Goal: Information Seeking & Learning: Learn about a topic

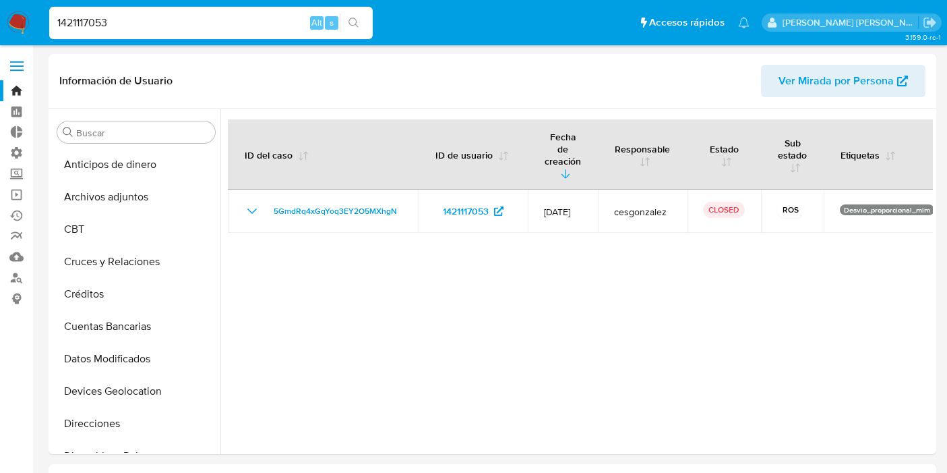
select select "10"
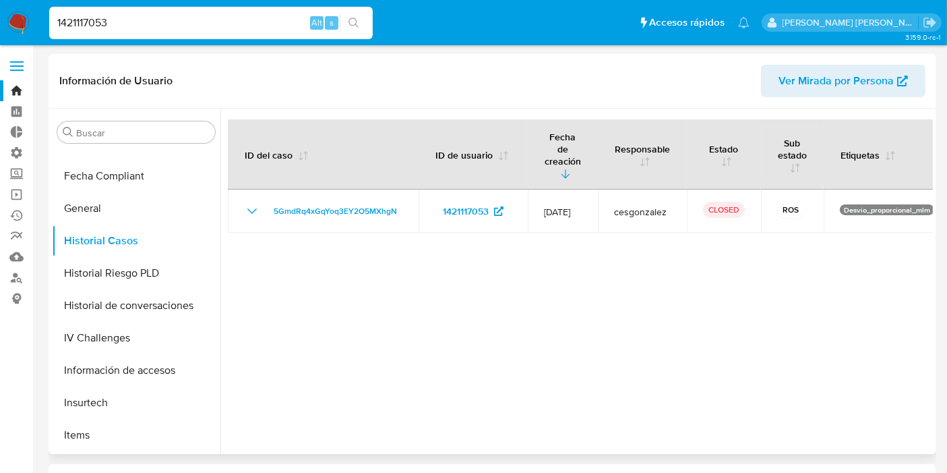
click at [182, 100] on div "Información de Usuario Ver Mirada por Persona" at bounding box center [493, 81] width 888 height 55
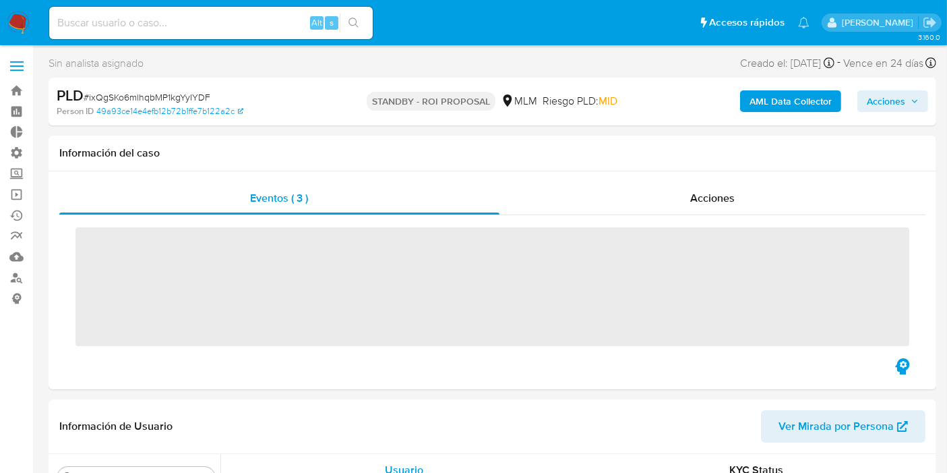
scroll to position [569, 0]
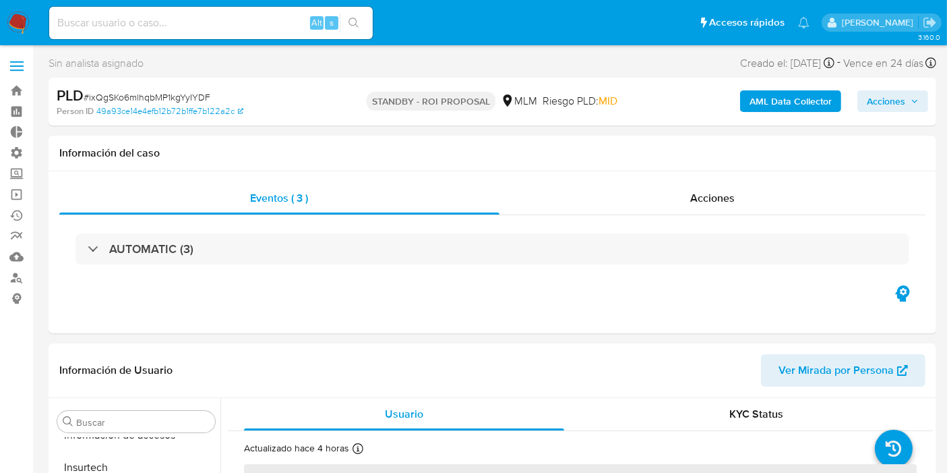
select select "10"
click at [191, 20] on input at bounding box center [211, 23] width 324 height 18
paste input "ixQgSKo6mlhqbMP1kgYyIYDF"
type input "ixQgSKo6mlhqbMP1kgYyIYDF"
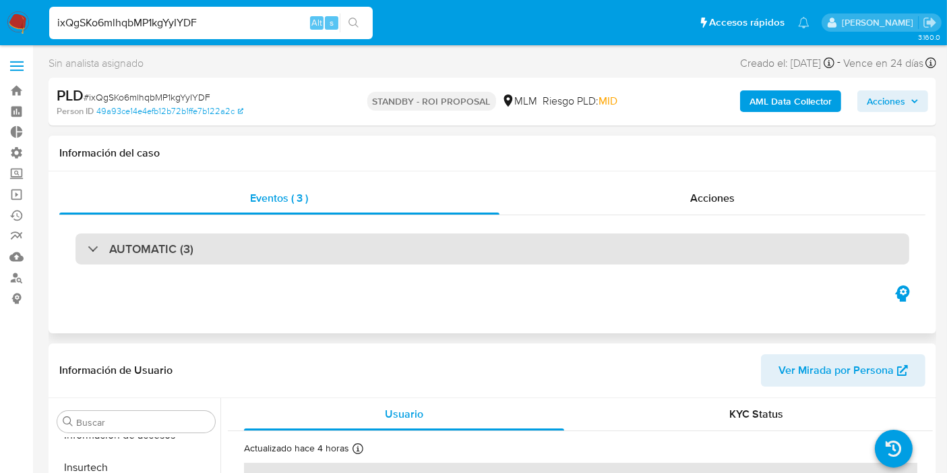
click at [280, 247] on div "AUTOMATIC (3)" at bounding box center [493, 248] width 834 height 31
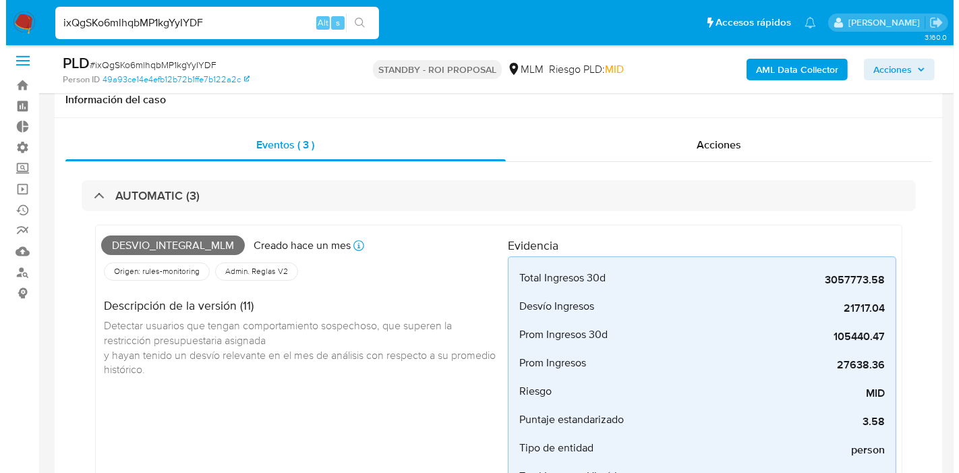
scroll to position [0, 0]
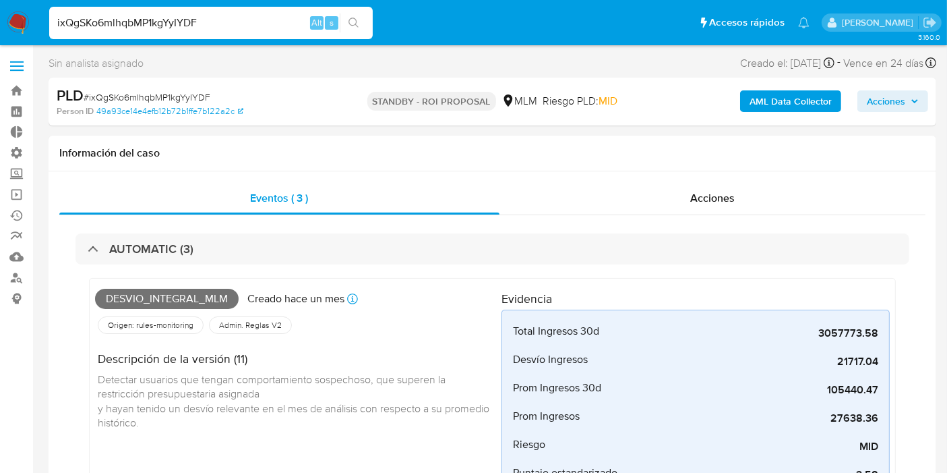
click at [869, 100] on span "Acciones" at bounding box center [886, 101] width 38 height 22
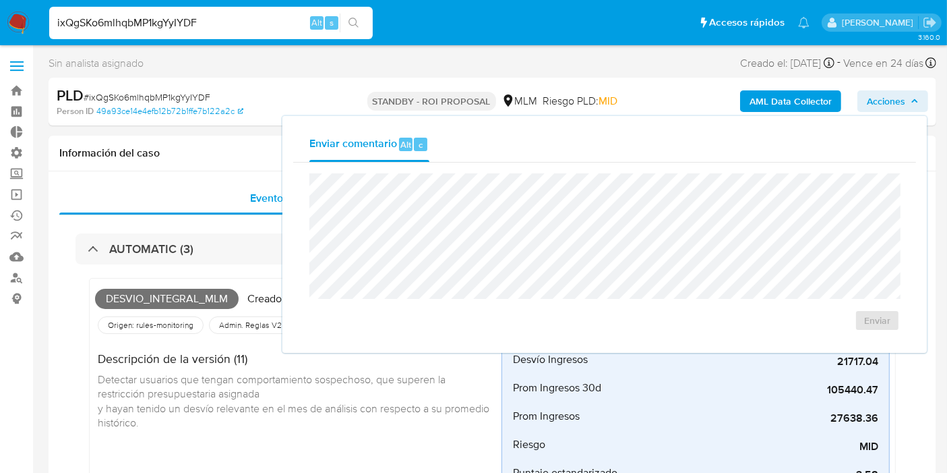
click at [869, 100] on span "Acciones" at bounding box center [886, 101] width 38 height 22
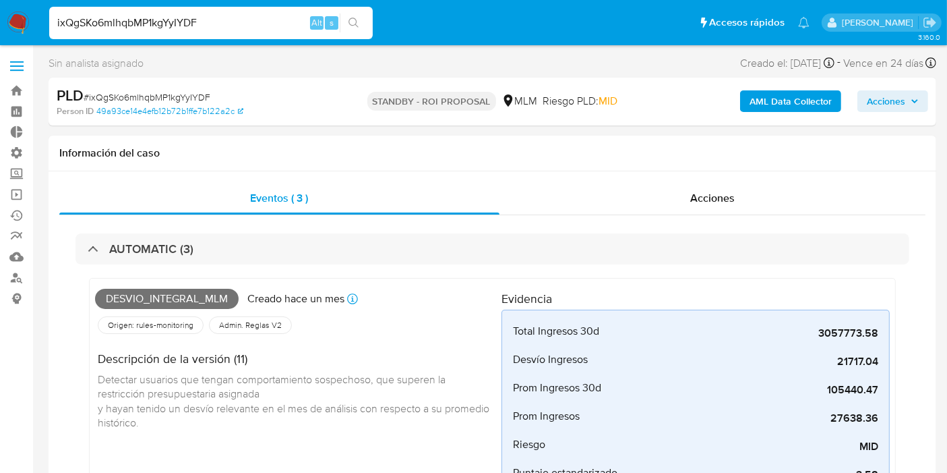
click at [823, 100] on b "AML Data Collector" at bounding box center [791, 101] width 82 height 22
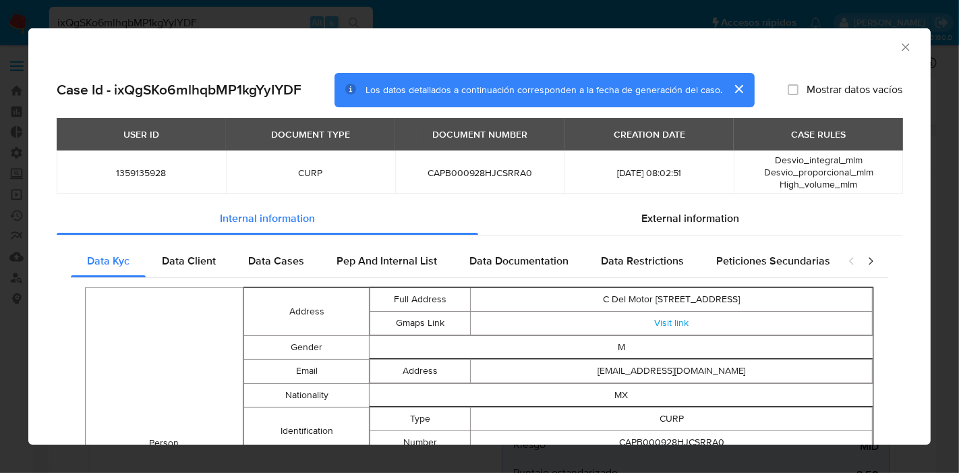
click at [495, 174] on span "CAPB000928HJCSRRA0" at bounding box center [479, 173] width 137 height 12
copy span "CAPB000928HJCSRRA0"
click at [495, 174] on span "CAPB000928HJCSRRA0" at bounding box center [479, 173] width 137 height 12
click at [188, 260] on span "Data Client" at bounding box center [189, 261] width 54 height 16
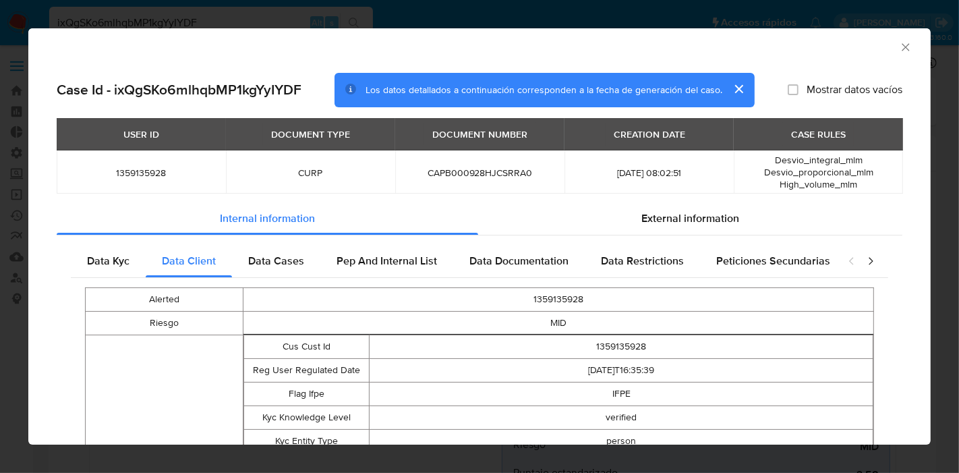
click at [864, 262] on icon "closure-recommendation-modal" at bounding box center [870, 260] width 13 height 13
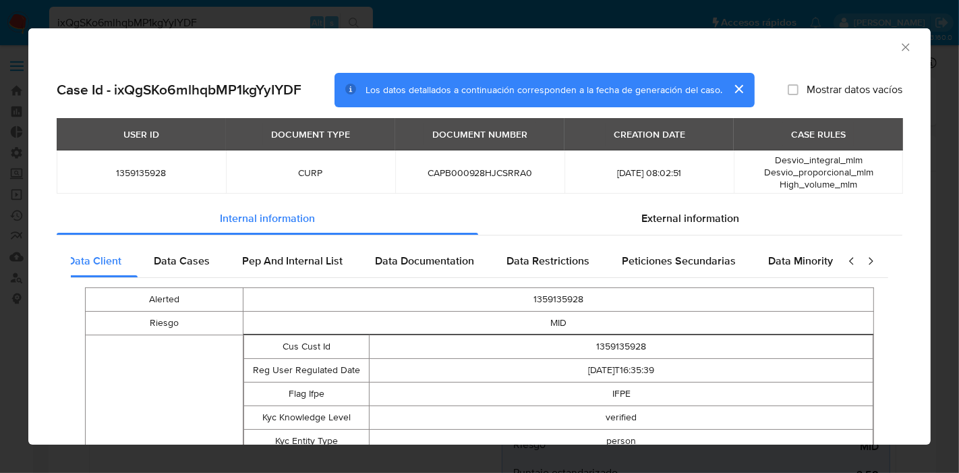
scroll to position [0, 114]
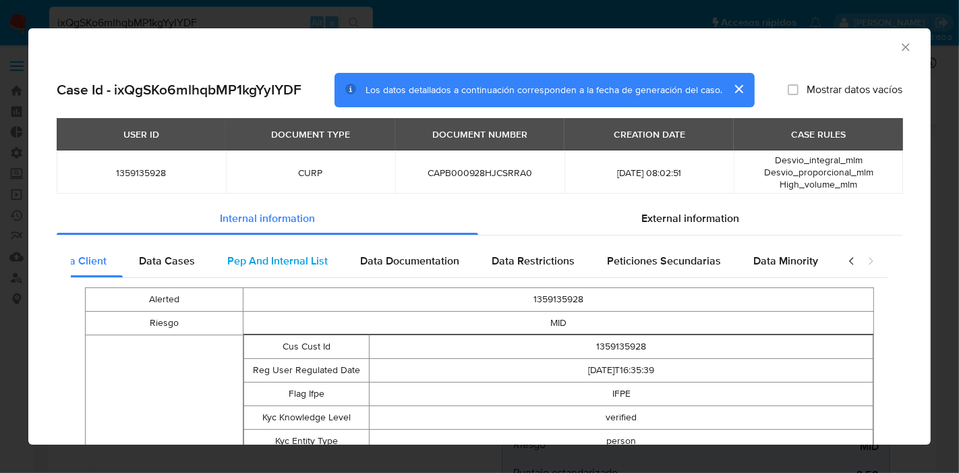
click at [302, 253] on span "Pep And Internal List" at bounding box center [277, 261] width 100 height 16
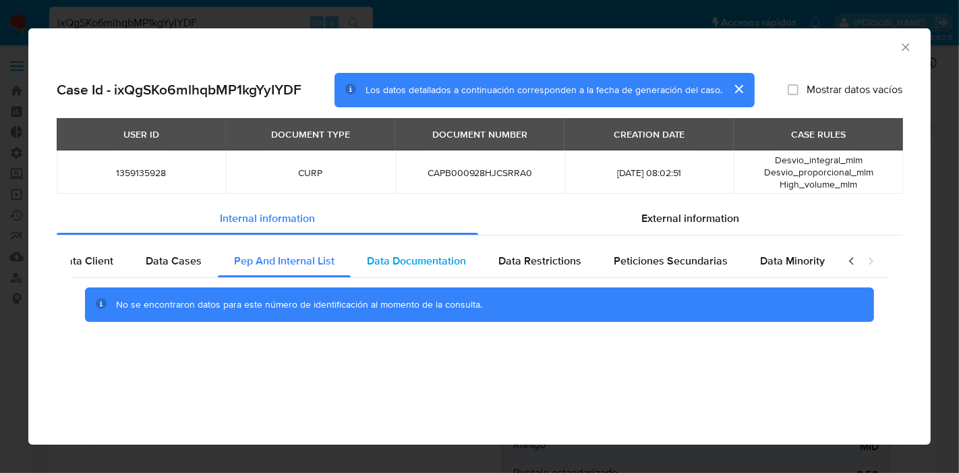
click at [425, 270] on div "Data Documentation" at bounding box center [416, 261] width 131 height 32
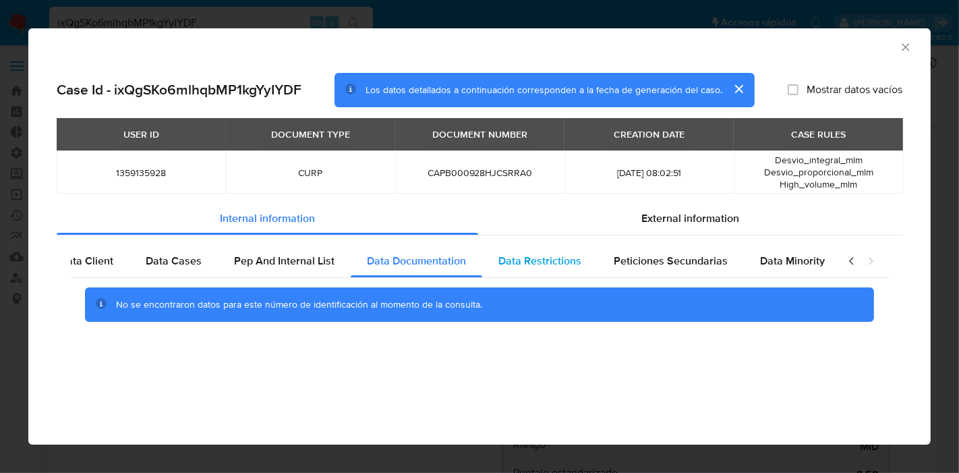
click at [538, 270] on div "Data Restrictions" at bounding box center [539, 261] width 115 height 32
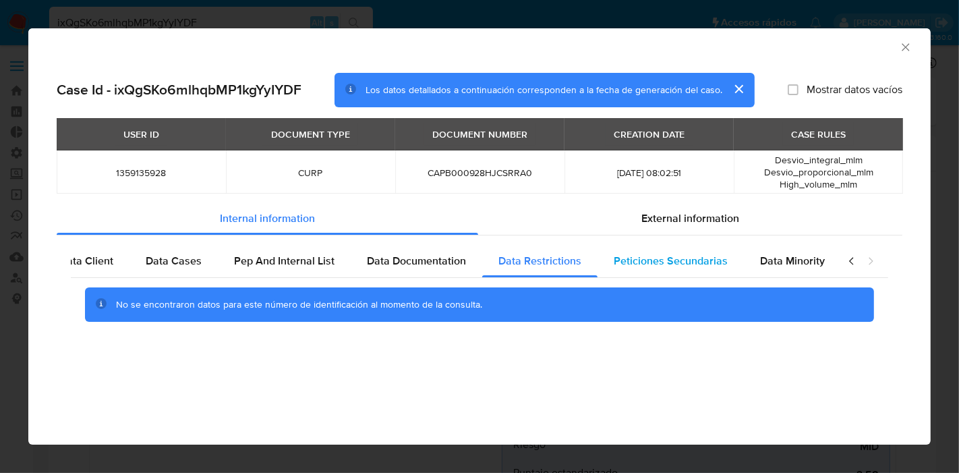
click at [608, 261] on div "Peticiones Secundarias" at bounding box center [670, 261] width 146 height 32
click at [770, 254] on span "Data Minority" at bounding box center [792, 261] width 65 height 16
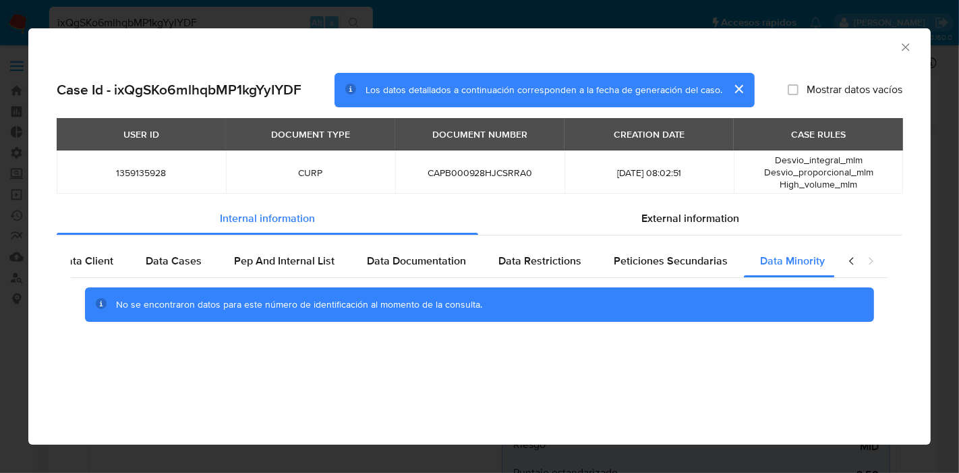
click at [173, 239] on div "Data Kyc Data Client Data Cases Pep And Internal List Data Documentation Data R…" at bounding box center [480, 288] width 846 height 106
click at [643, 226] on div "External information" at bounding box center [690, 218] width 424 height 32
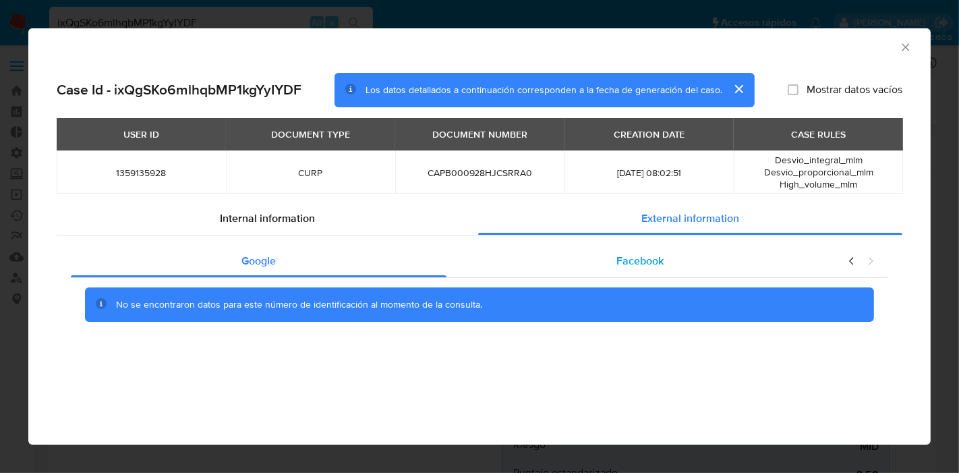
click at [591, 261] on div "Facebook" at bounding box center [640, 261] width 388 height 32
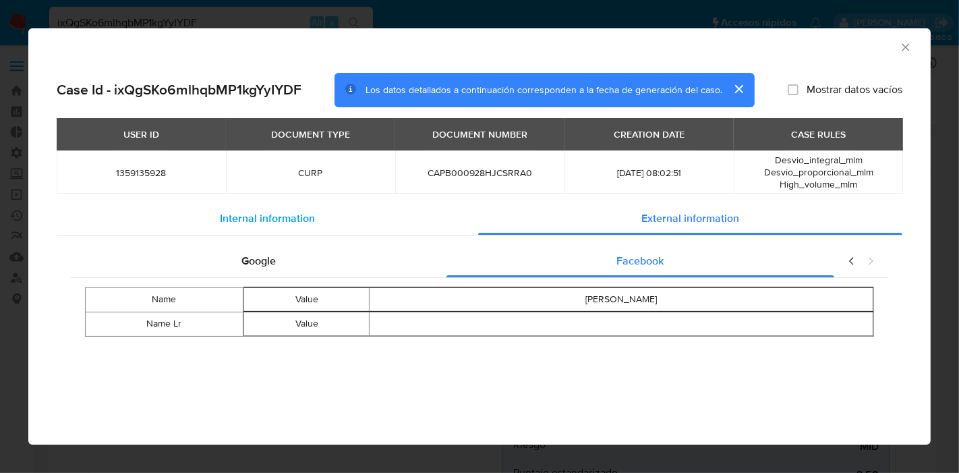
click at [252, 228] on div "Internal information" at bounding box center [267, 218] width 421 height 32
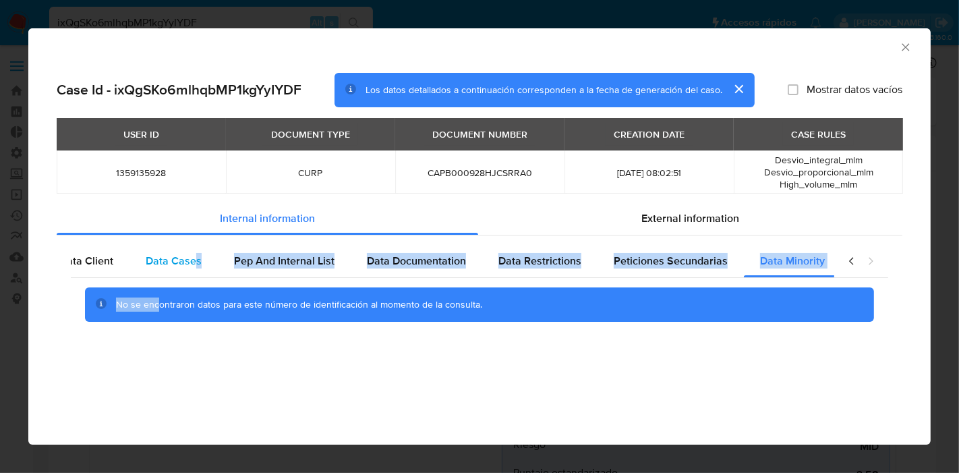
drag, startPoint x: 157, startPoint y: 278, endPoint x: 206, endPoint y: 262, distance: 51.8
click at [206, 262] on div "Data Kyc Data Client Data Cases Pep And Internal List Data Documentation Data R…" at bounding box center [479, 288] width 817 height 87
click at [206, 262] on div "Data Cases" at bounding box center [173, 261] width 88 height 32
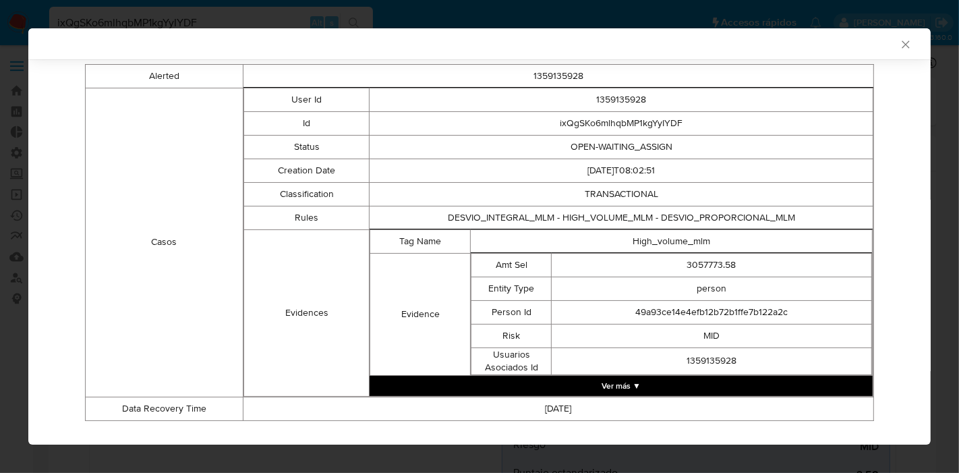
scroll to position [244, 0]
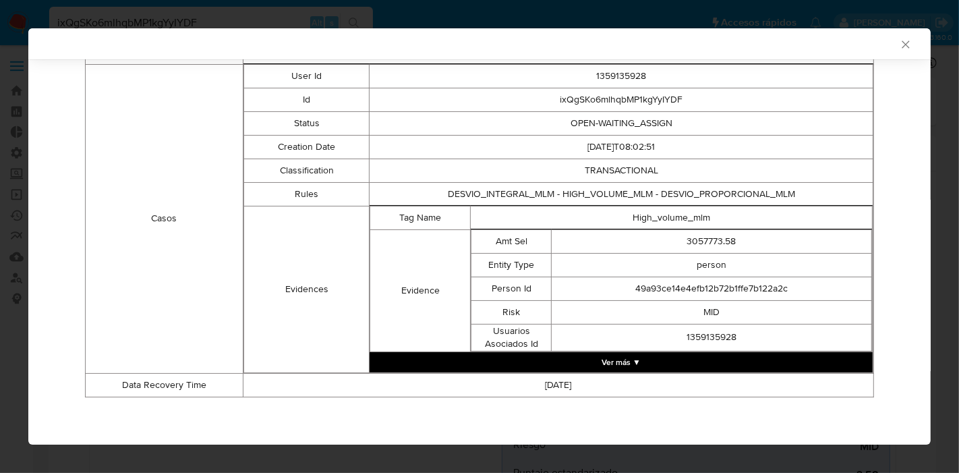
click at [630, 364] on button "Ver más ▼" at bounding box center [621, 362] width 503 height 20
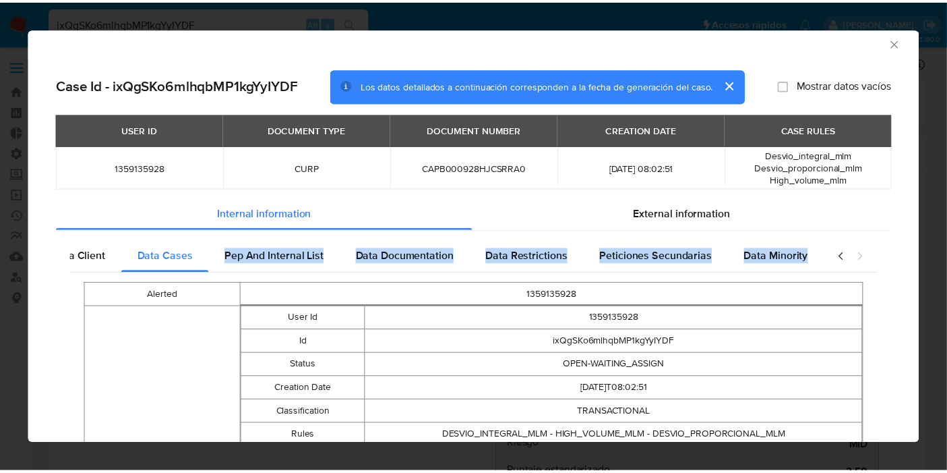
scroll to position [0, 0]
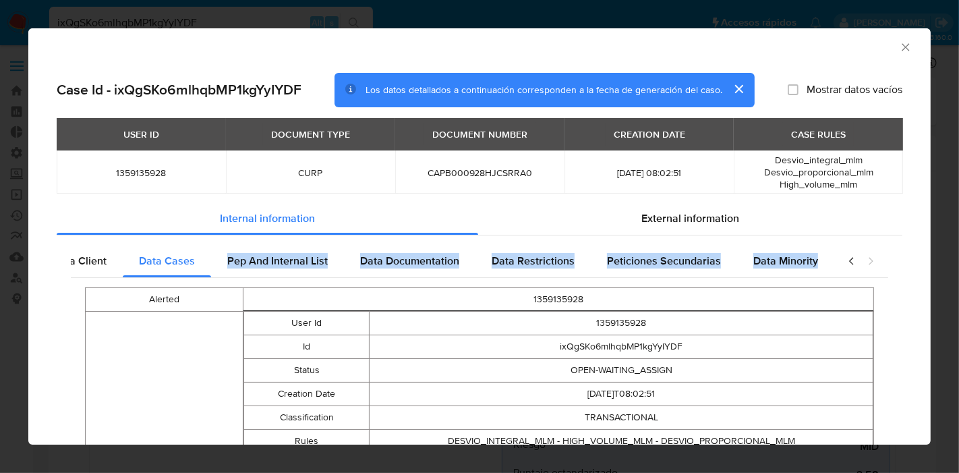
click at [899, 47] on icon "Cerrar ventana" at bounding box center [905, 46] width 13 height 13
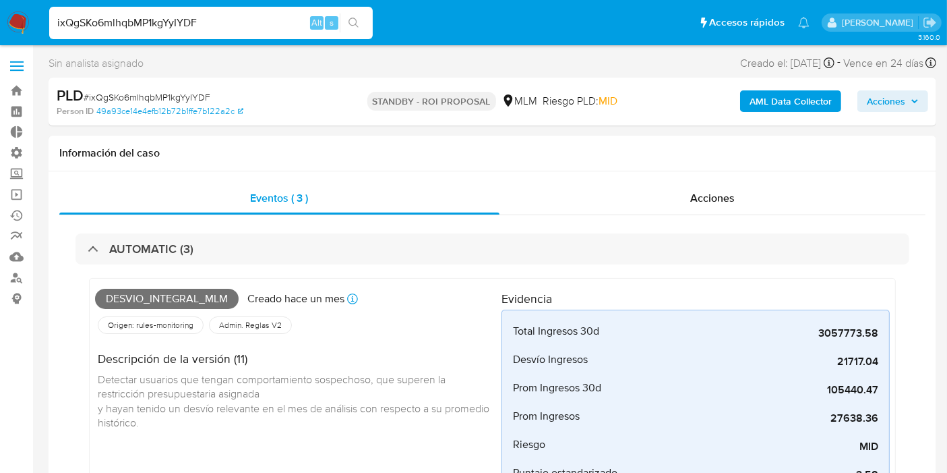
drag, startPoint x: 664, startPoint y: 270, endPoint x: 771, endPoint y: 30, distance: 263.3
click at [795, 30] on li "Pausado Ver notificaciones" at bounding box center [804, 22] width 18 height 34
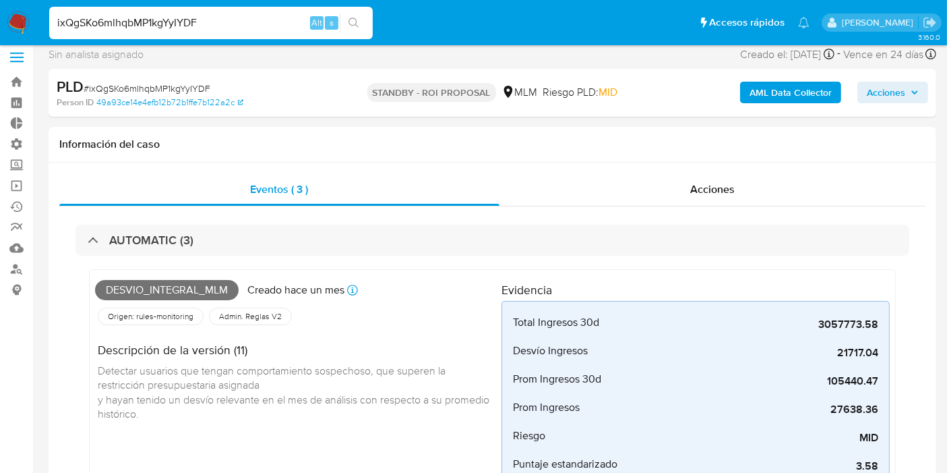
scroll to position [12, 0]
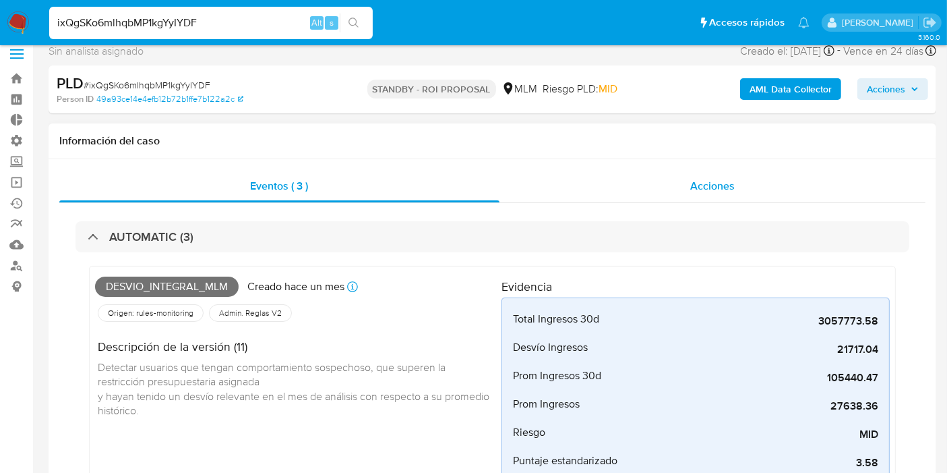
click at [667, 192] on div "Acciones" at bounding box center [713, 186] width 427 height 32
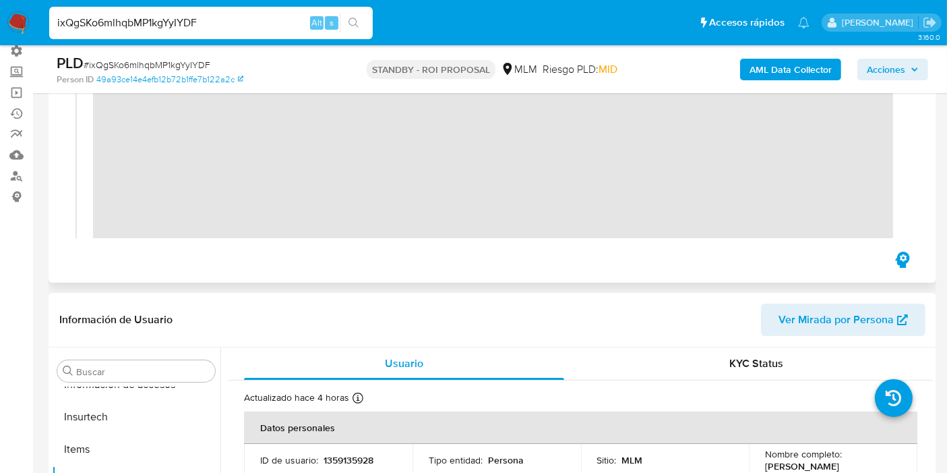
scroll to position [44, 0]
